Goal: Task Accomplishment & Management: Manage account settings

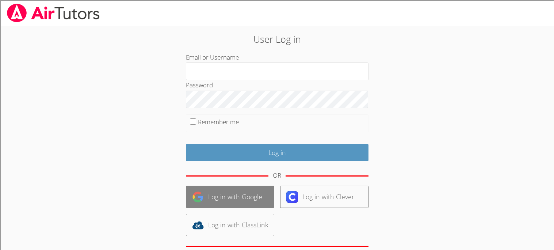
click at [242, 204] on link "Log in with Google" at bounding box center [230, 196] width 88 height 22
